Goal: Task Accomplishment & Management: Complete application form

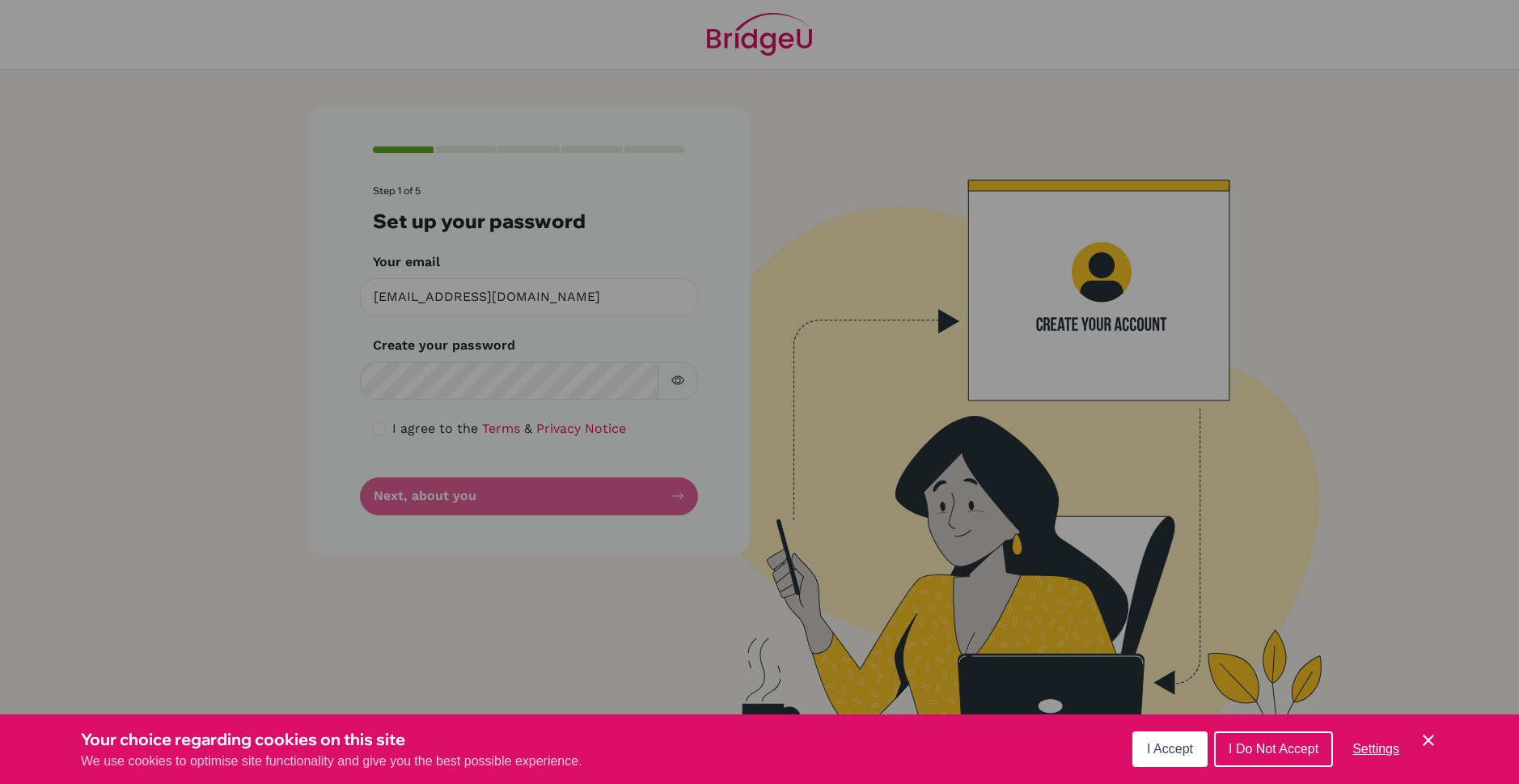
click at [1156, 749] on span "I Accept" at bounding box center [1170, 748] width 46 height 13
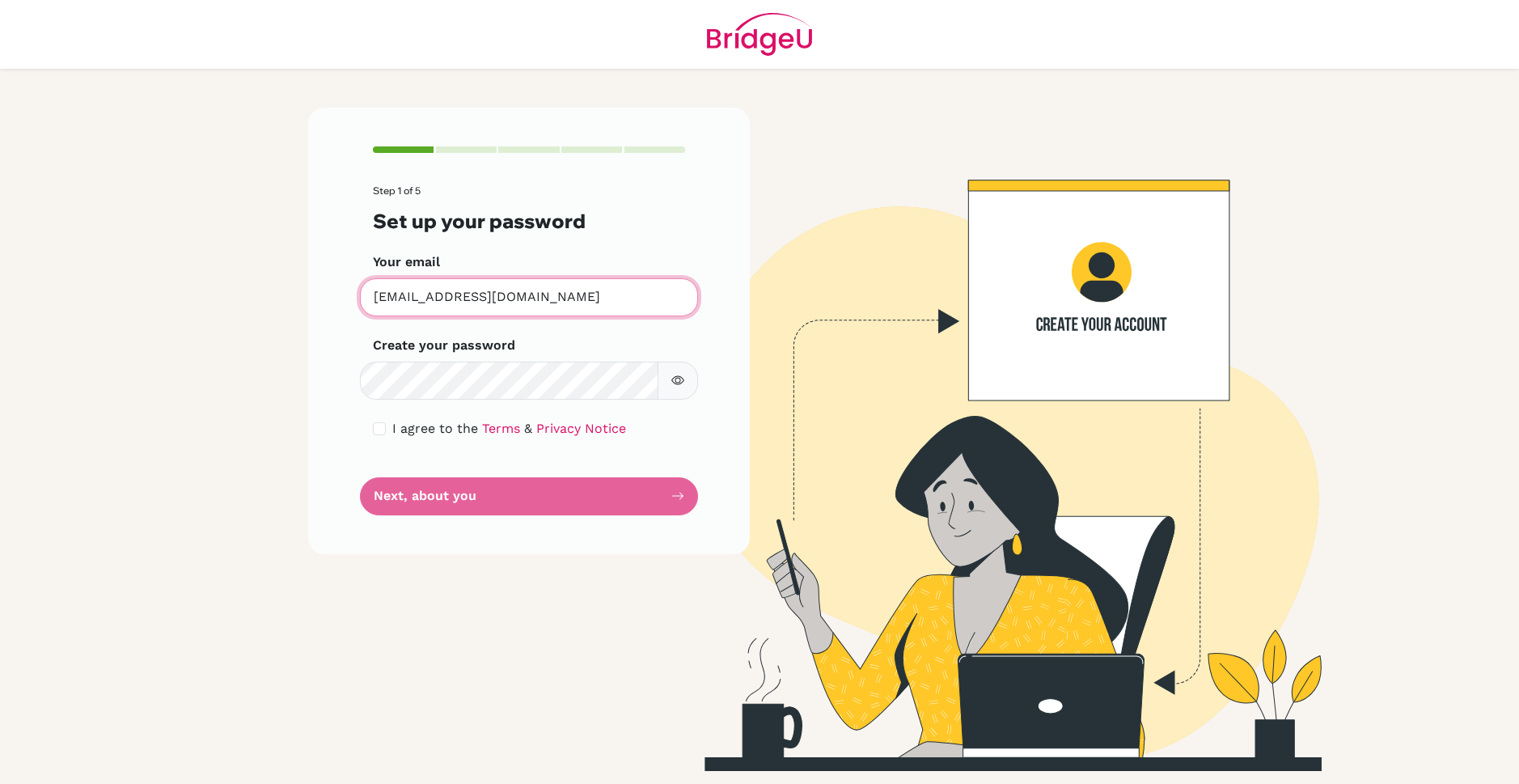
click at [594, 298] on input "[EMAIL_ADDRESS][DOMAIN_NAME]" at bounding box center [528, 297] width 338 height 38
click at [382, 428] on input "checkbox" at bounding box center [379, 428] width 13 height 13
checkbox input "true"
drag, startPoint x: 625, startPoint y: 324, endPoint x: 231, endPoint y: 399, distance: 401.1
click at [231, 399] on main "Step 1 of 5 Set up your password Your email [EMAIL_ADDRESS][DOMAIN_NAME] Invali…" at bounding box center [759, 392] width 1519 height 784
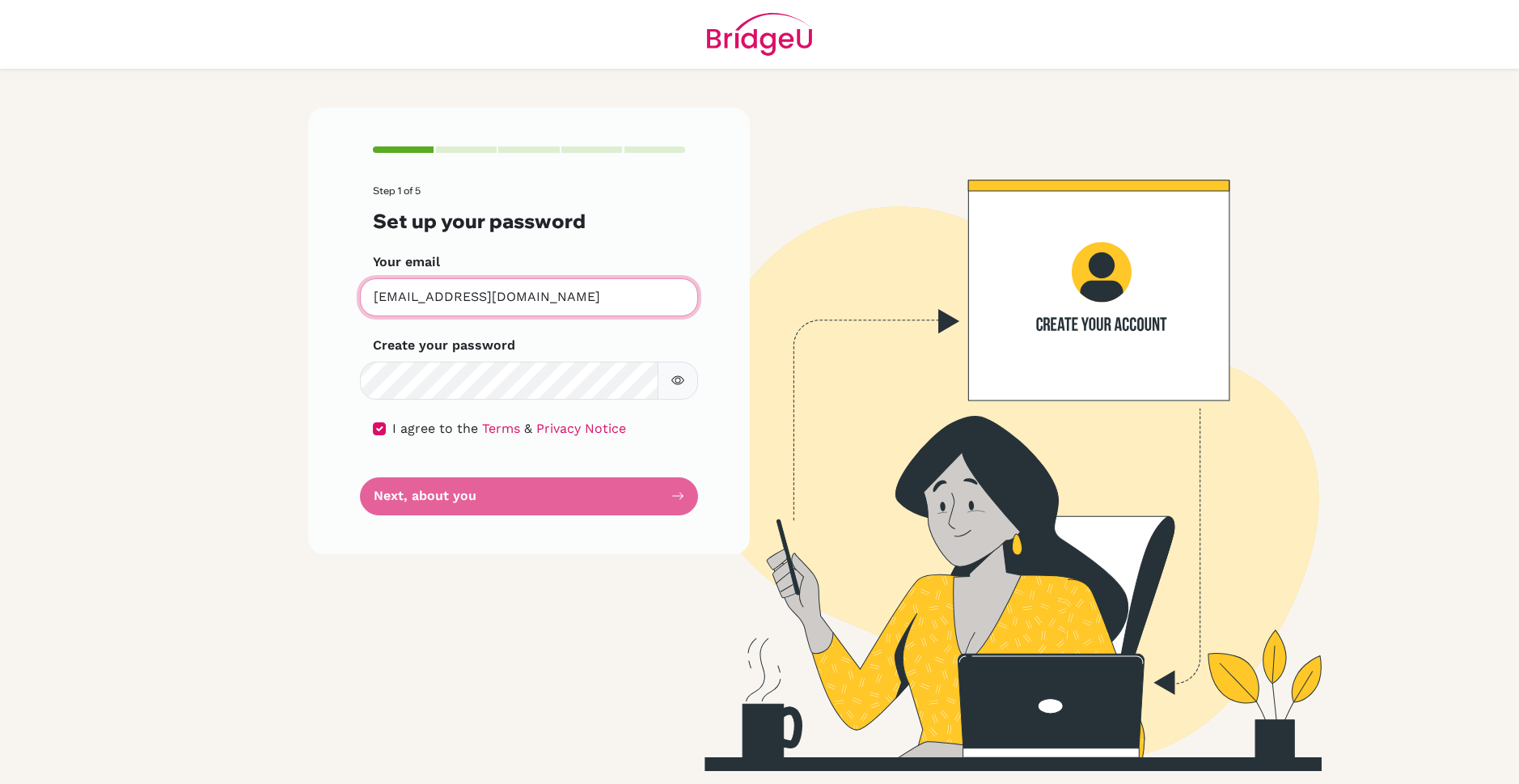
click at [622, 292] on input "[EMAIL_ADDRESS][DOMAIN_NAME]" at bounding box center [528, 297] width 338 height 38
click at [603, 295] on input "[EMAIL_ADDRESS][DOMAIN_NAME]" at bounding box center [528, 297] width 338 height 38
click at [553, 419] on form "Step 1 of 5 Set up your password Your email [EMAIL_ADDRESS][DOMAIN_NAME] Invali…" at bounding box center [529, 350] width 313 height 329
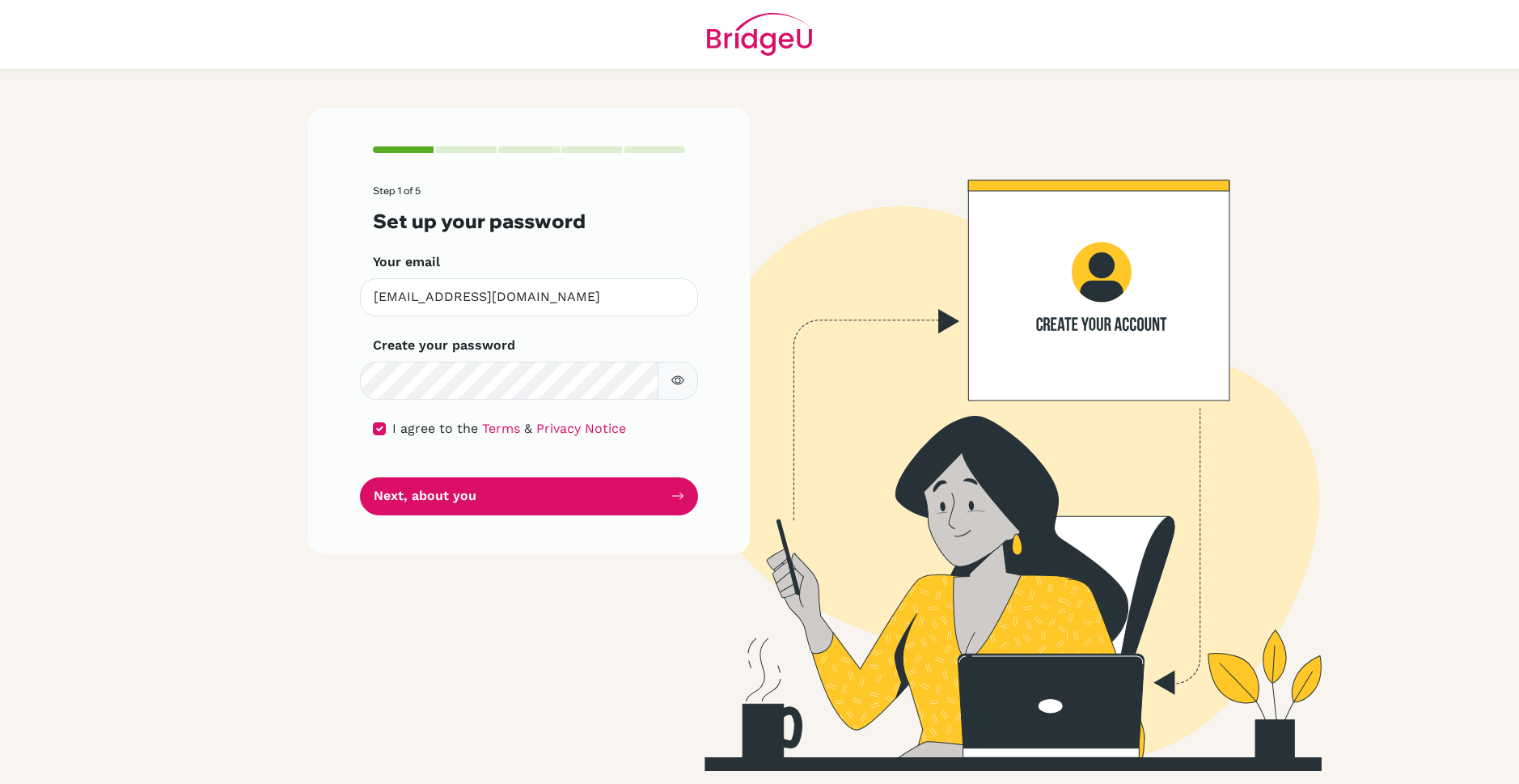
click at [663, 384] on button "button" at bounding box center [678, 381] width 40 height 38
click at [493, 507] on button "Next, about you" at bounding box center [528, 496] width 338 height 38
